Goal: Task Accomplishment & Management: Use online tool/utility

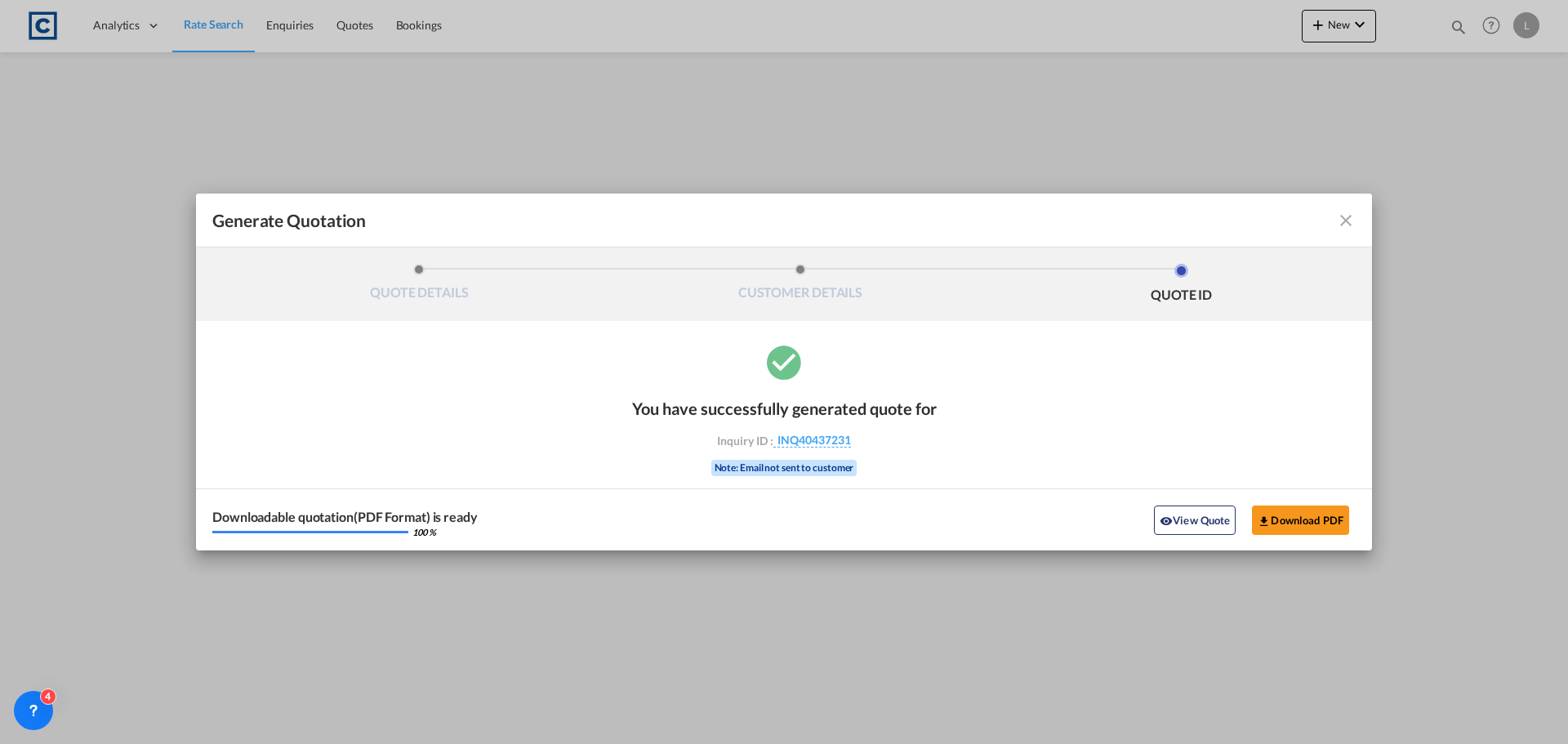
click at [1348, 220] on md-icon "icon-close fg-AAA8AD cursor m-0" at bounding box center [1346, 221] width 19 height 19
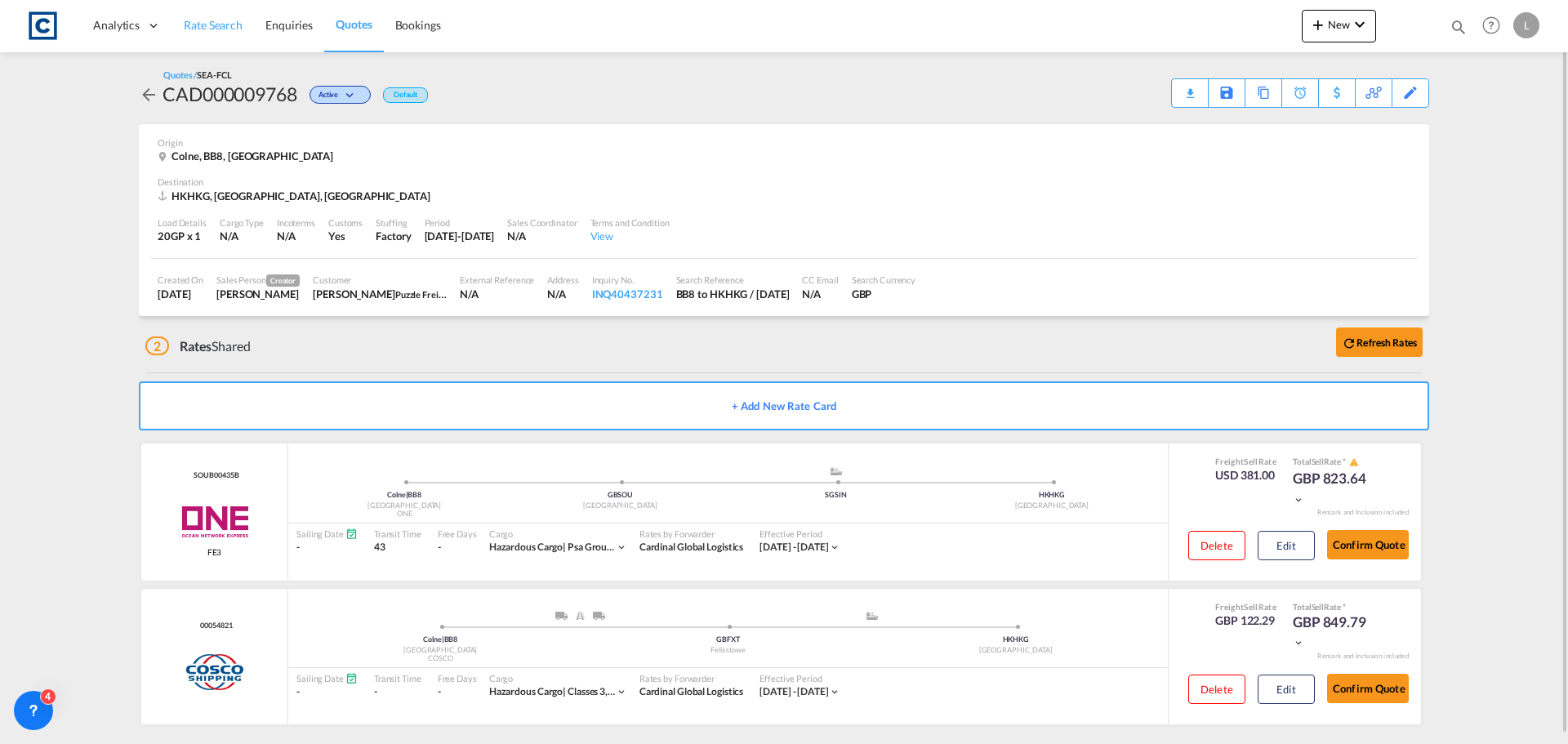
click at [226, 21] on span "Rate Search" at bounding box center [213, 25] width 58 height 14
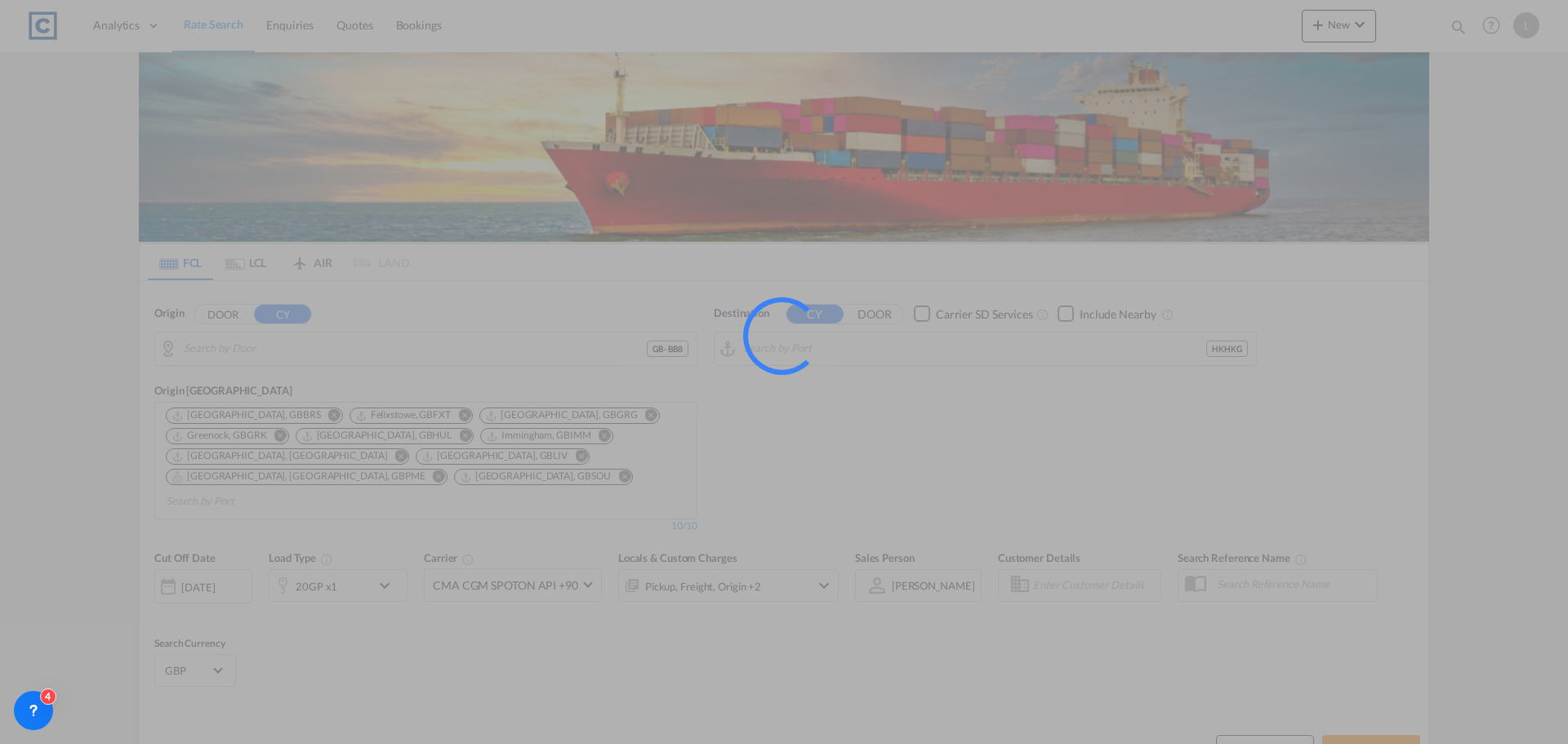
type input "GB-BB8, Pendle"
type input "[GEOGRAPHIC_DATA], HKHKG"
